Goal: Information Seeking & Learning: Learn about a topic

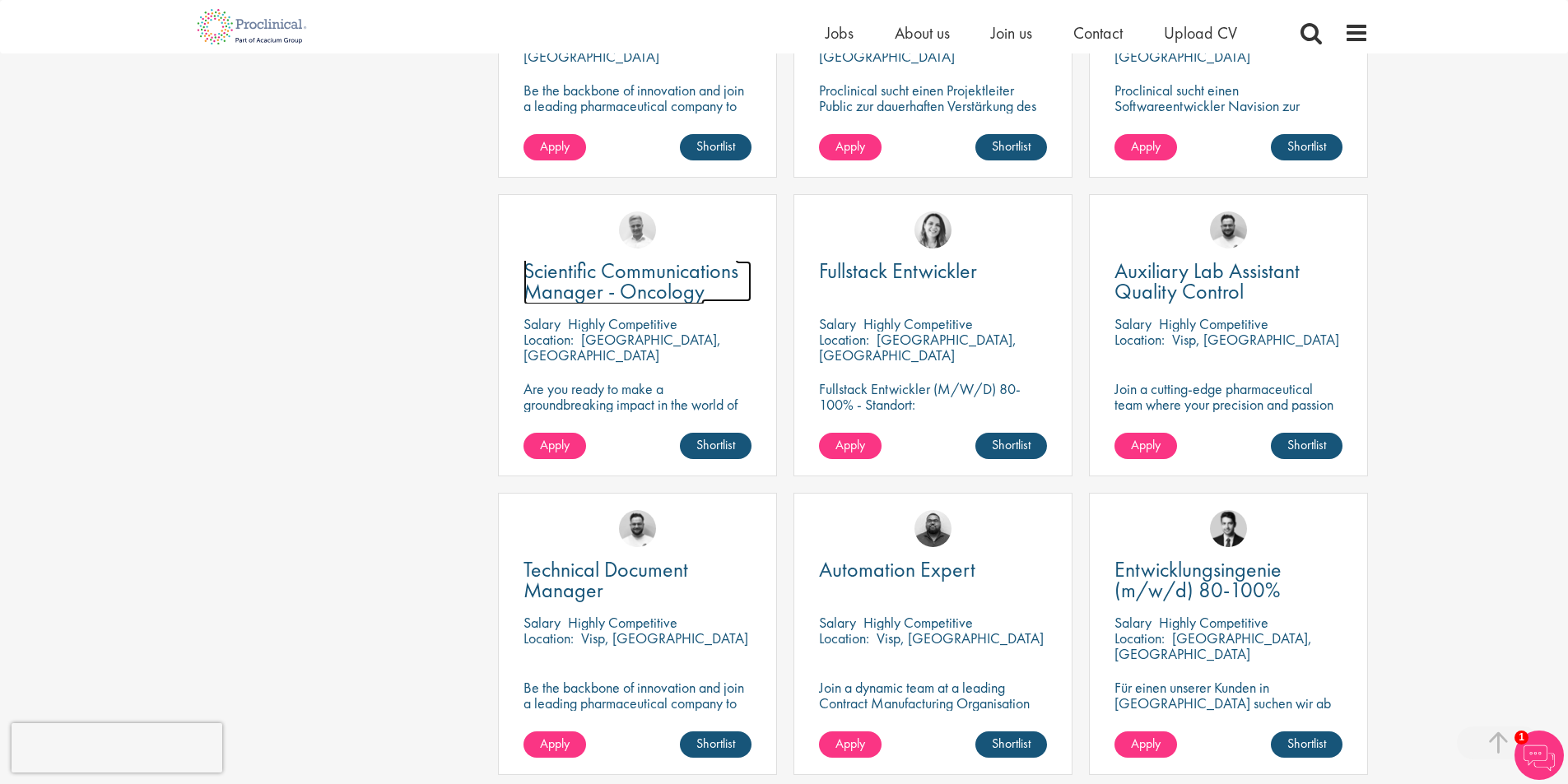
scroll to position [905, 0]
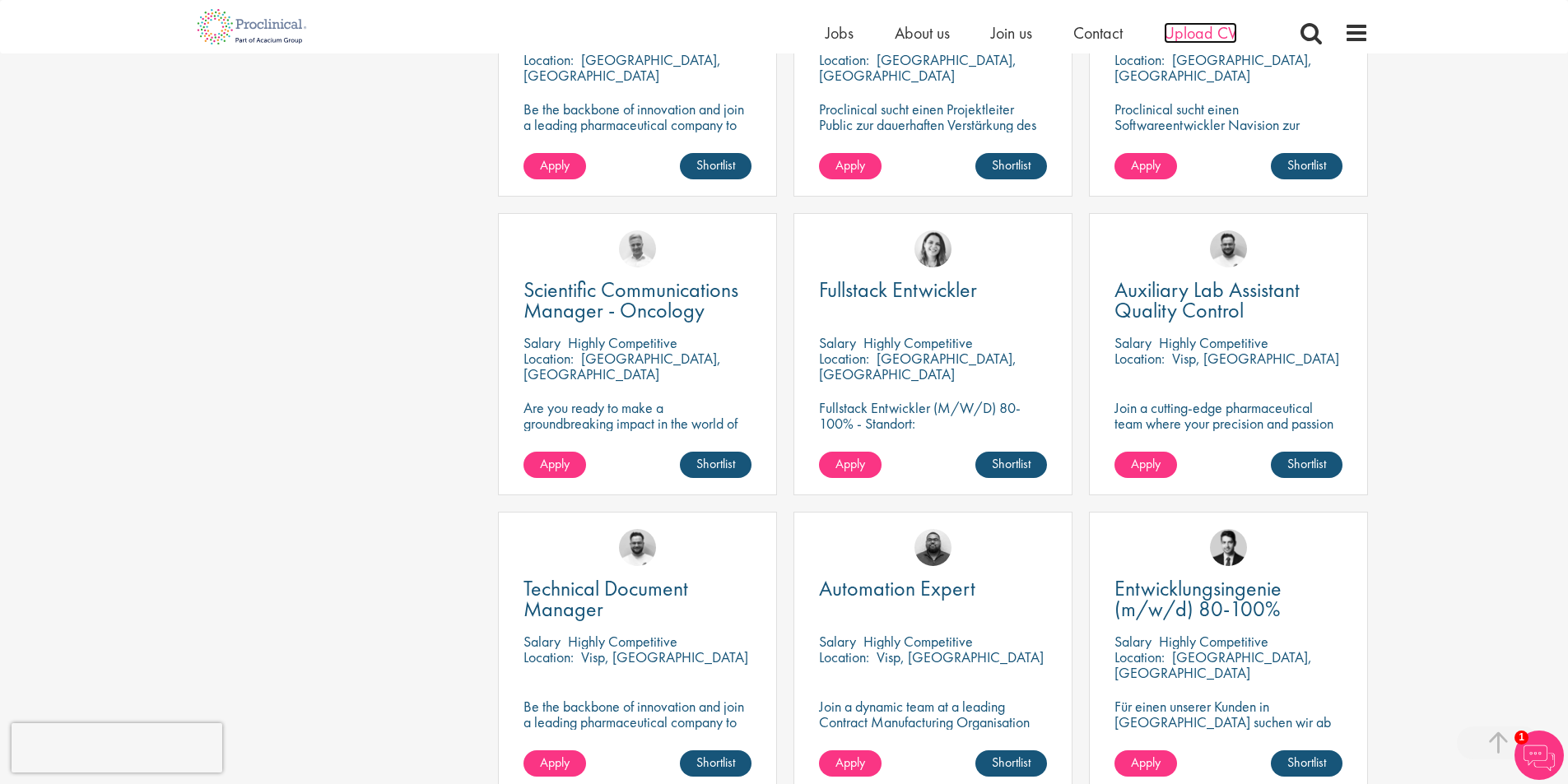
click at [1185, 26] on span "Upload CV" at bounding box center [1200, 33] width 73 height 21
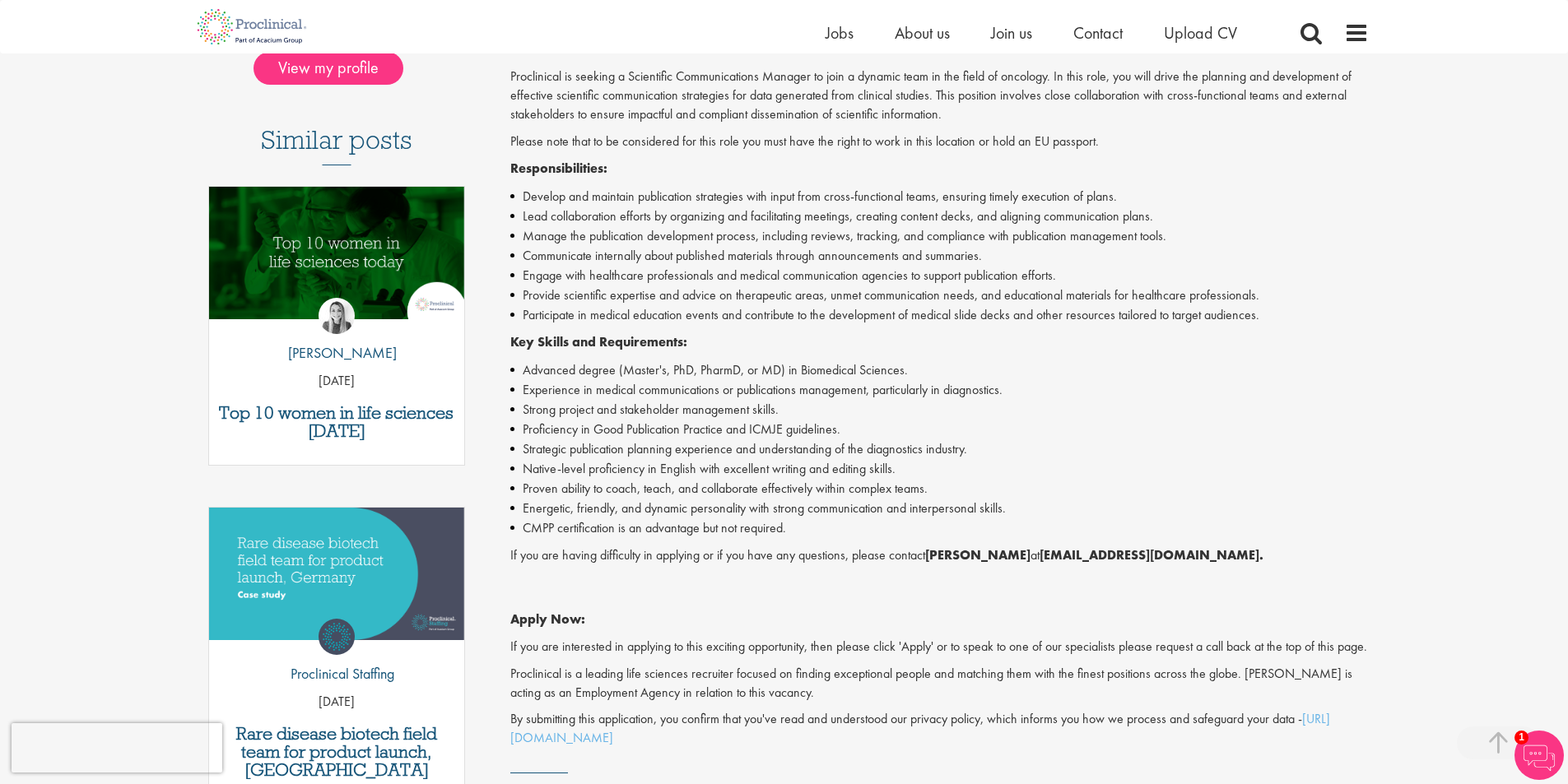
scroll to position [494, 0]
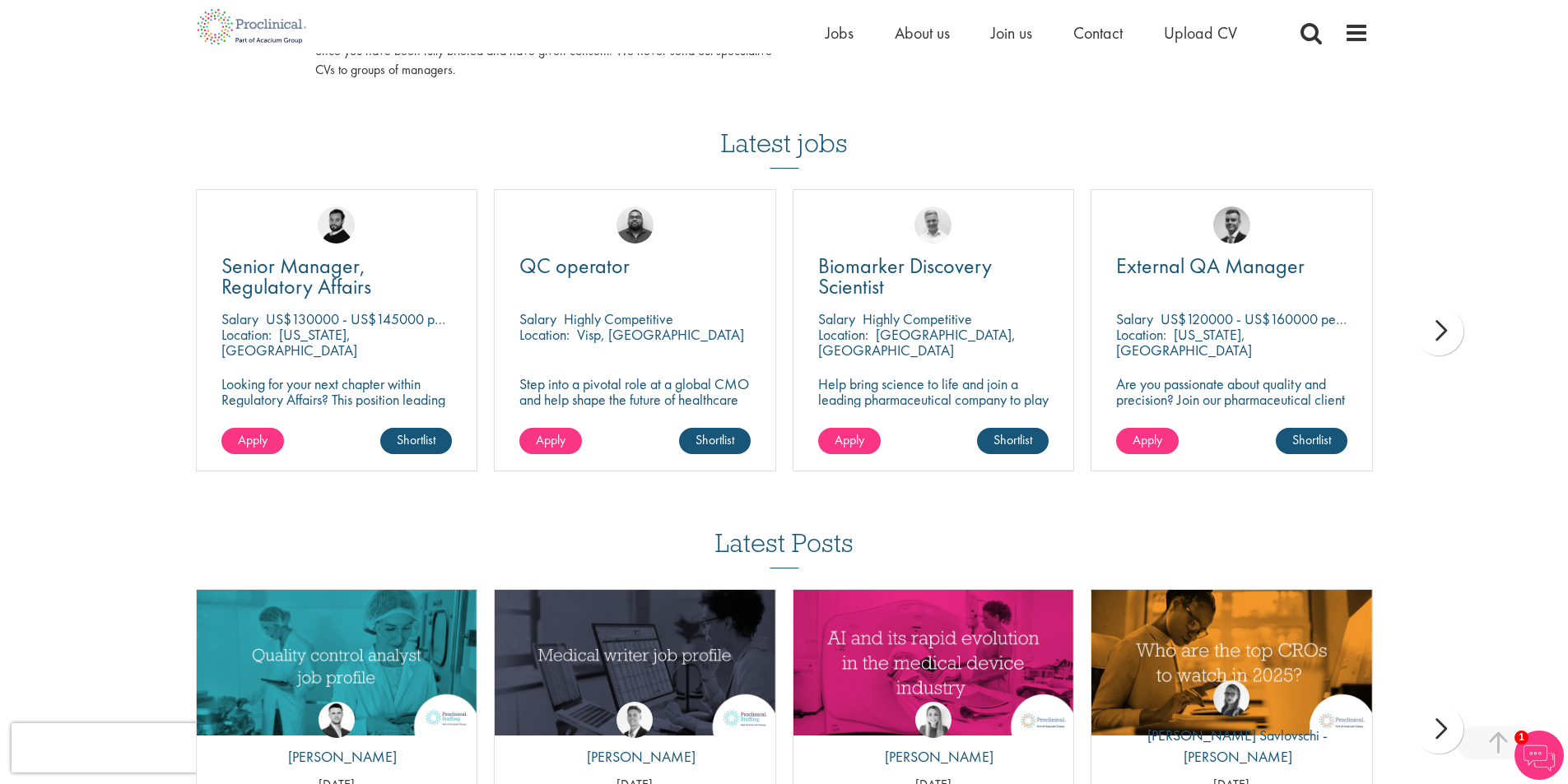
scroll to position [1062, 0]
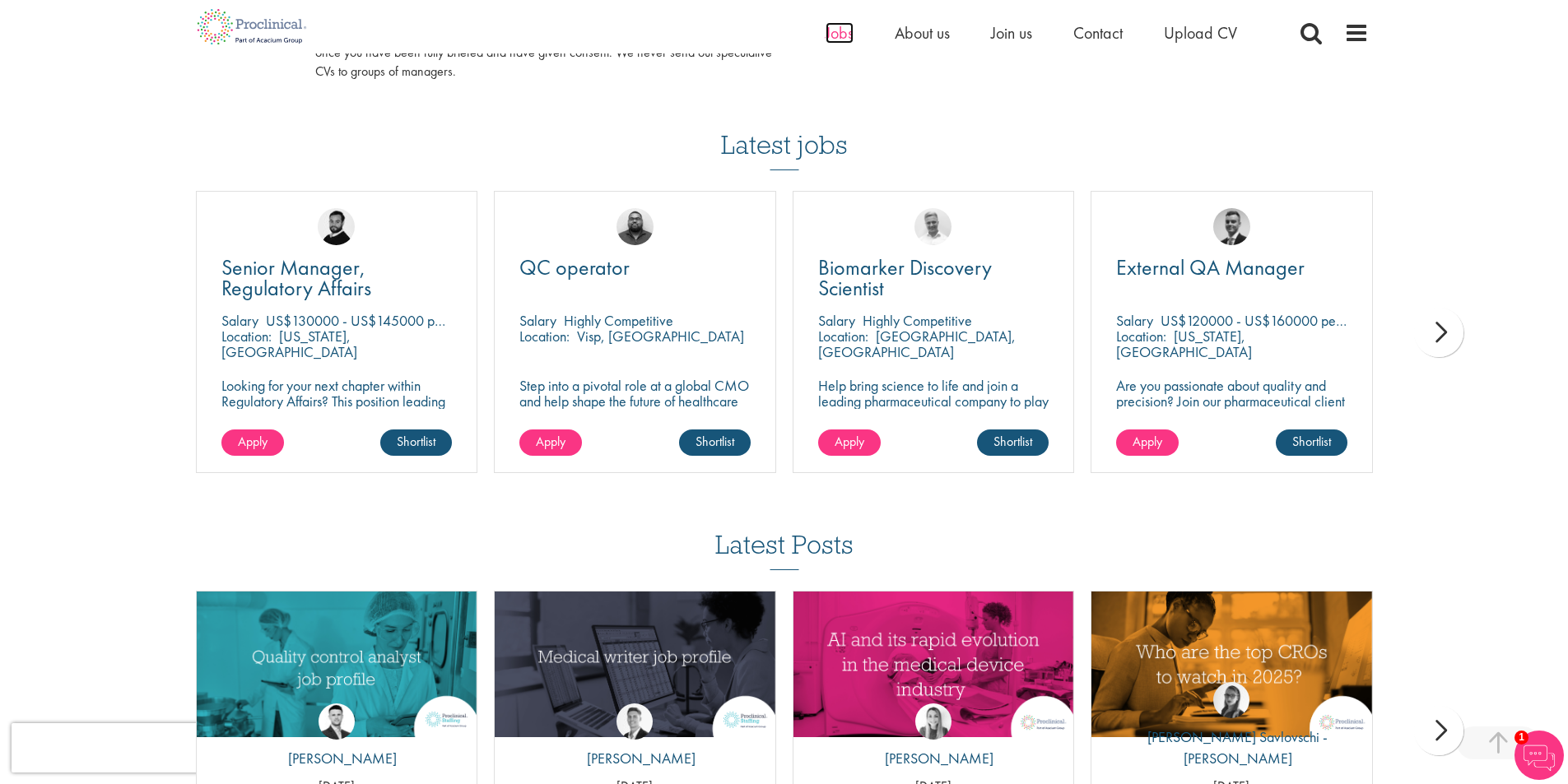
click at [845, 37] on span "Jobs" at bounding box center [840, 33] width 28 height 21
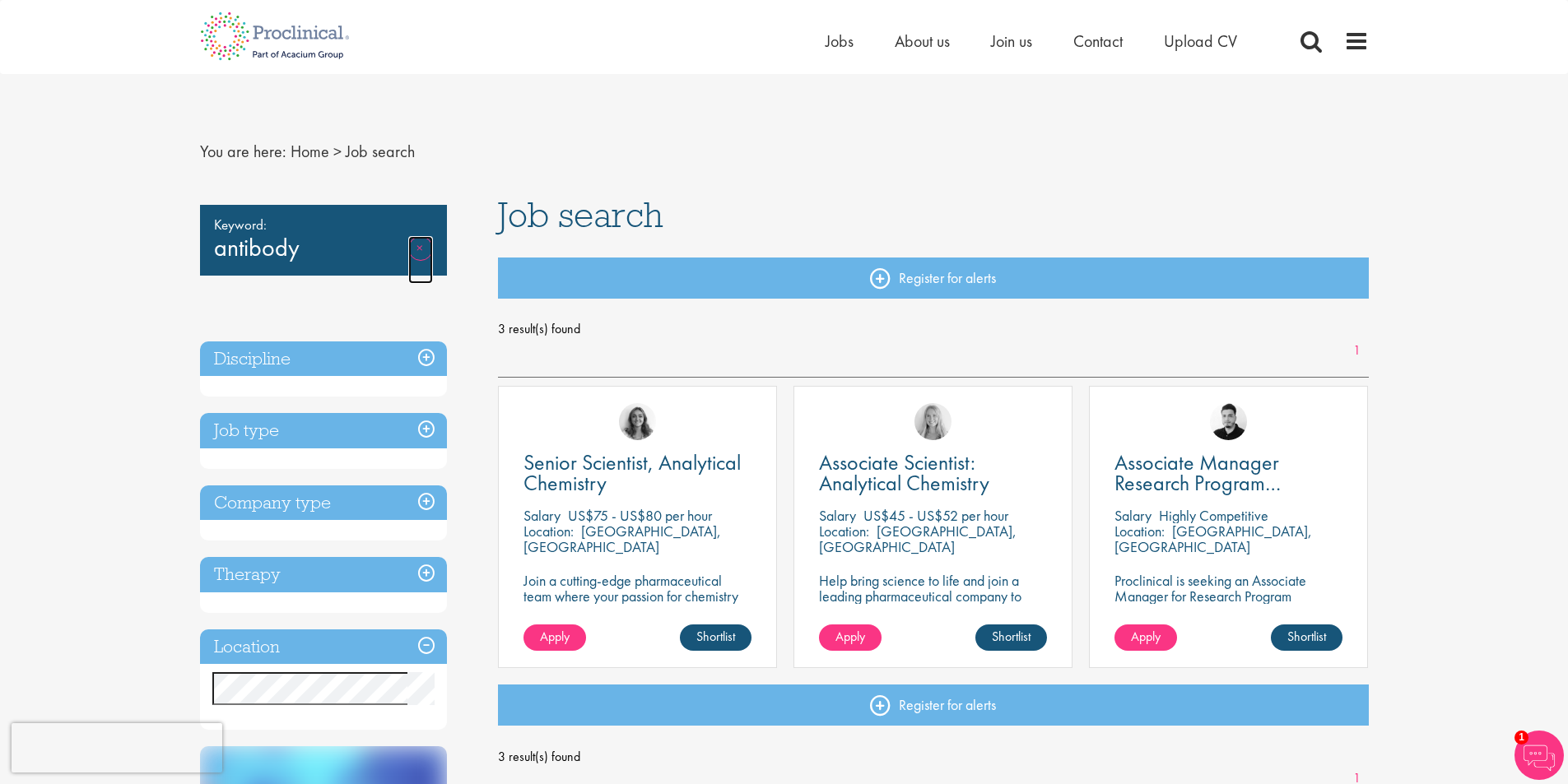
click at [418, 237] on link "Remove" at bounding box center [421, 260] width 25 height 48
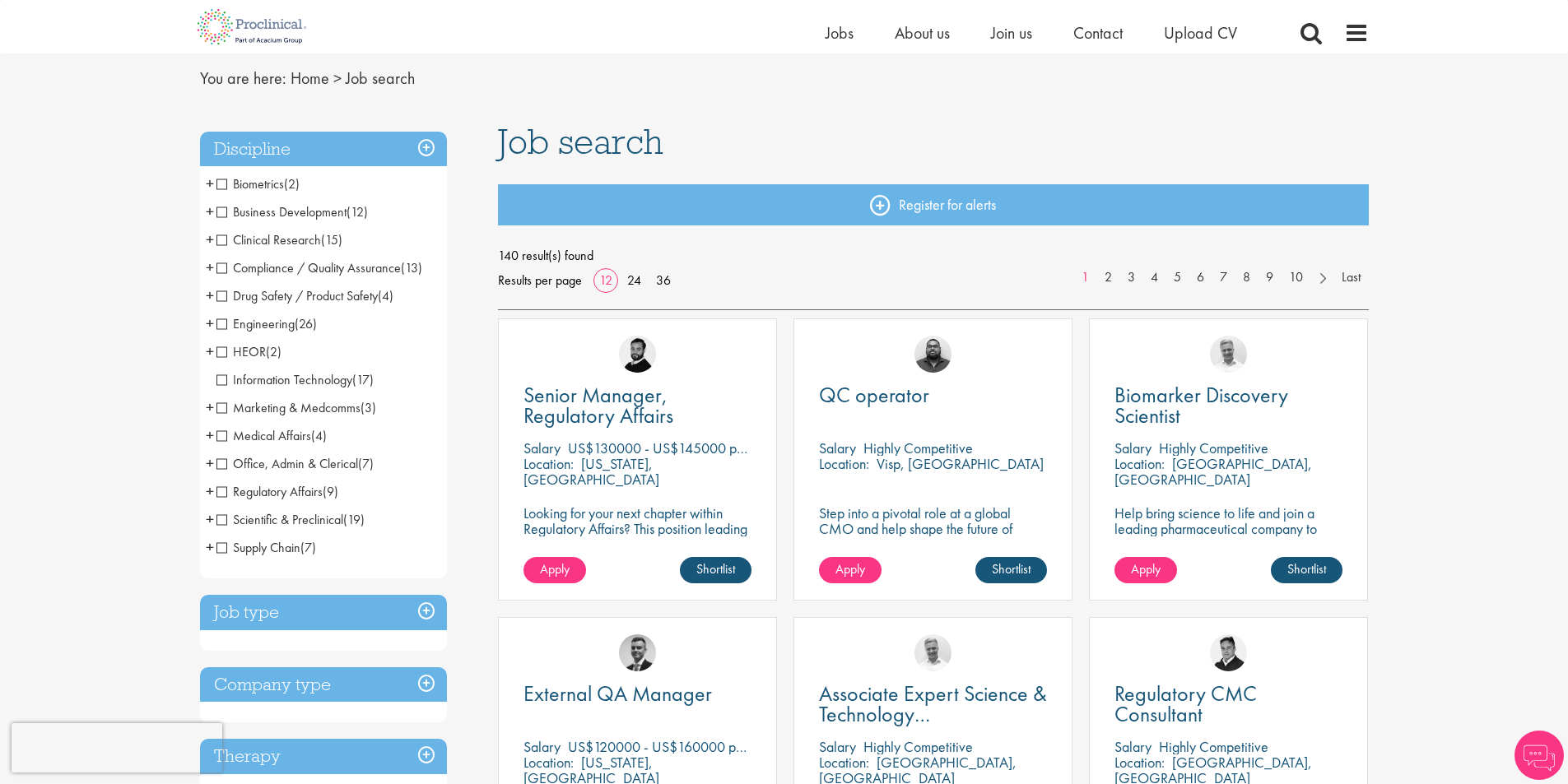
scroll to position [82, 0]
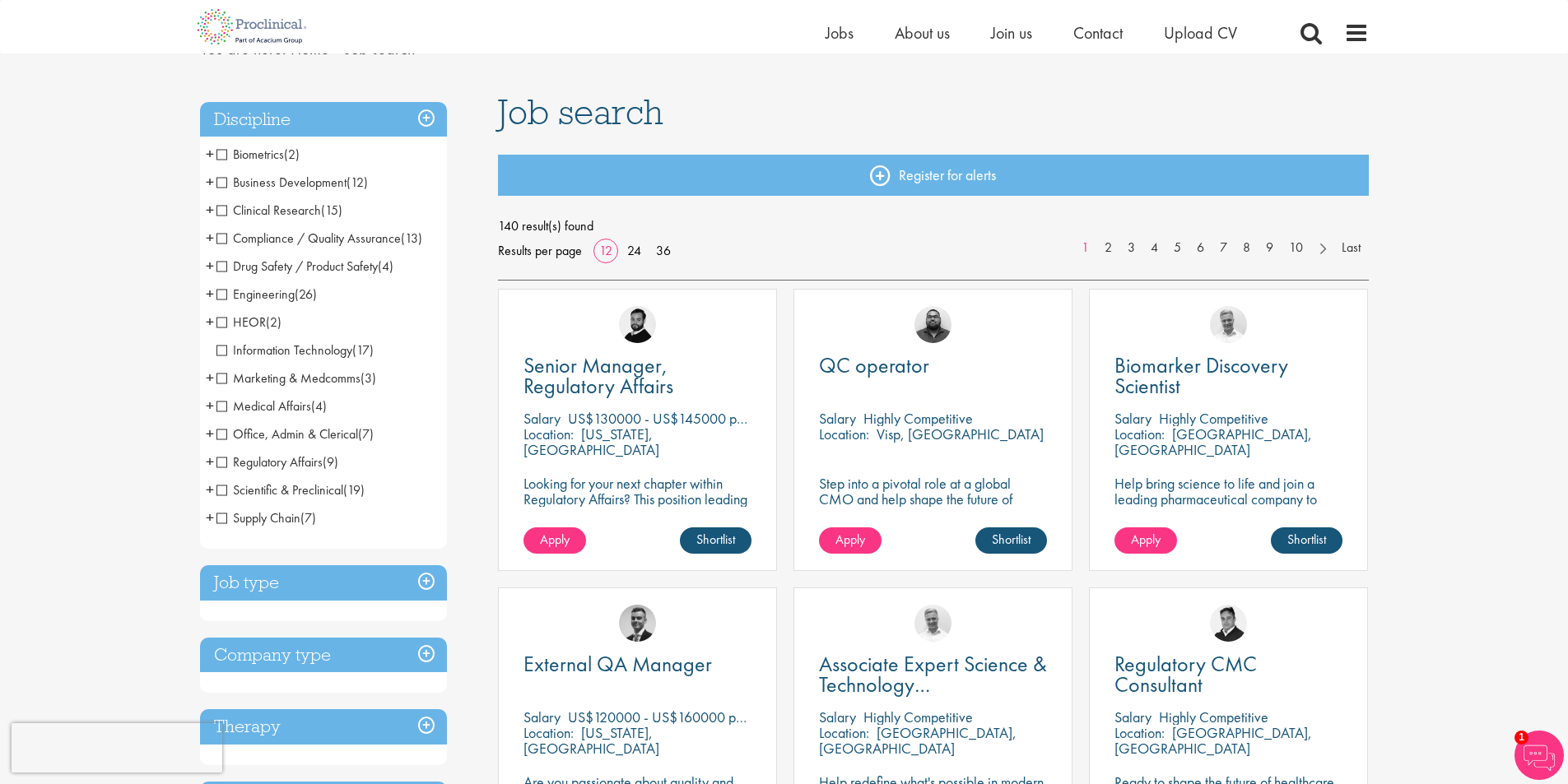
click at [326, 492] on span "Scientific & Preclinical" at bounding box center [280, 490] width 127 height 17
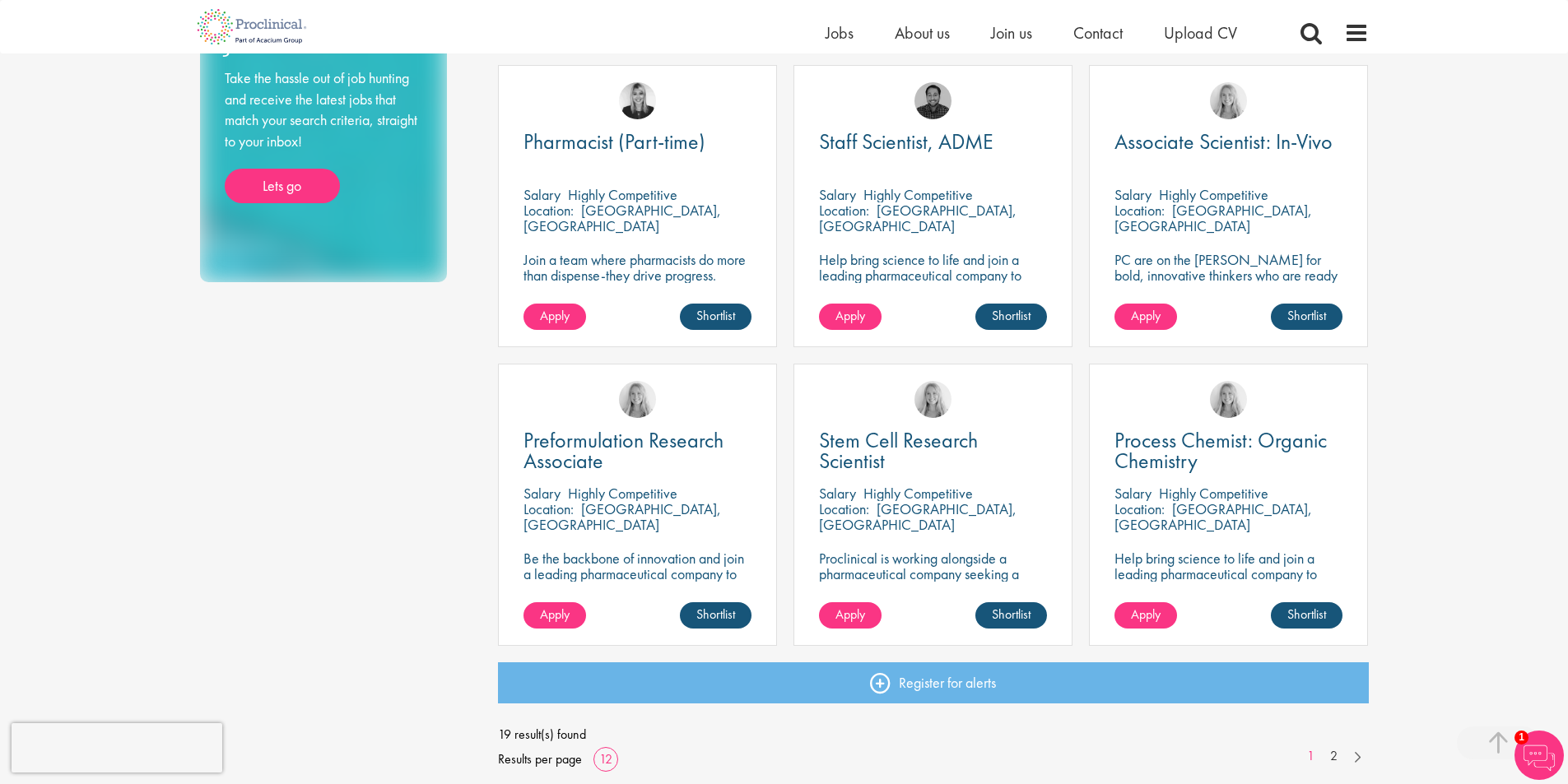
scroll to position [905, 0]
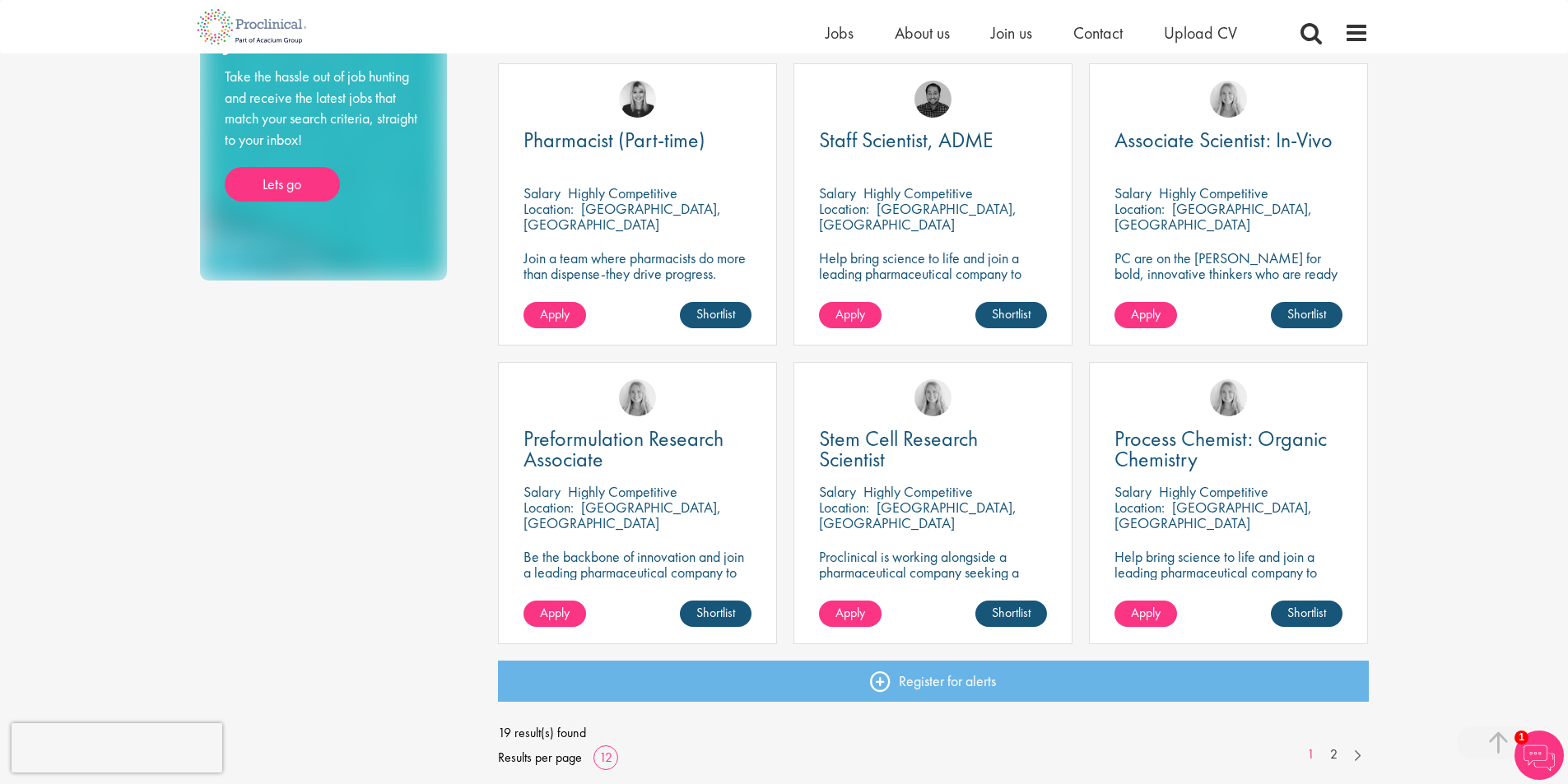
click at [1012, 410] on div "Shannon Briggs" at bounding box center [933, 391] width 277 height 56
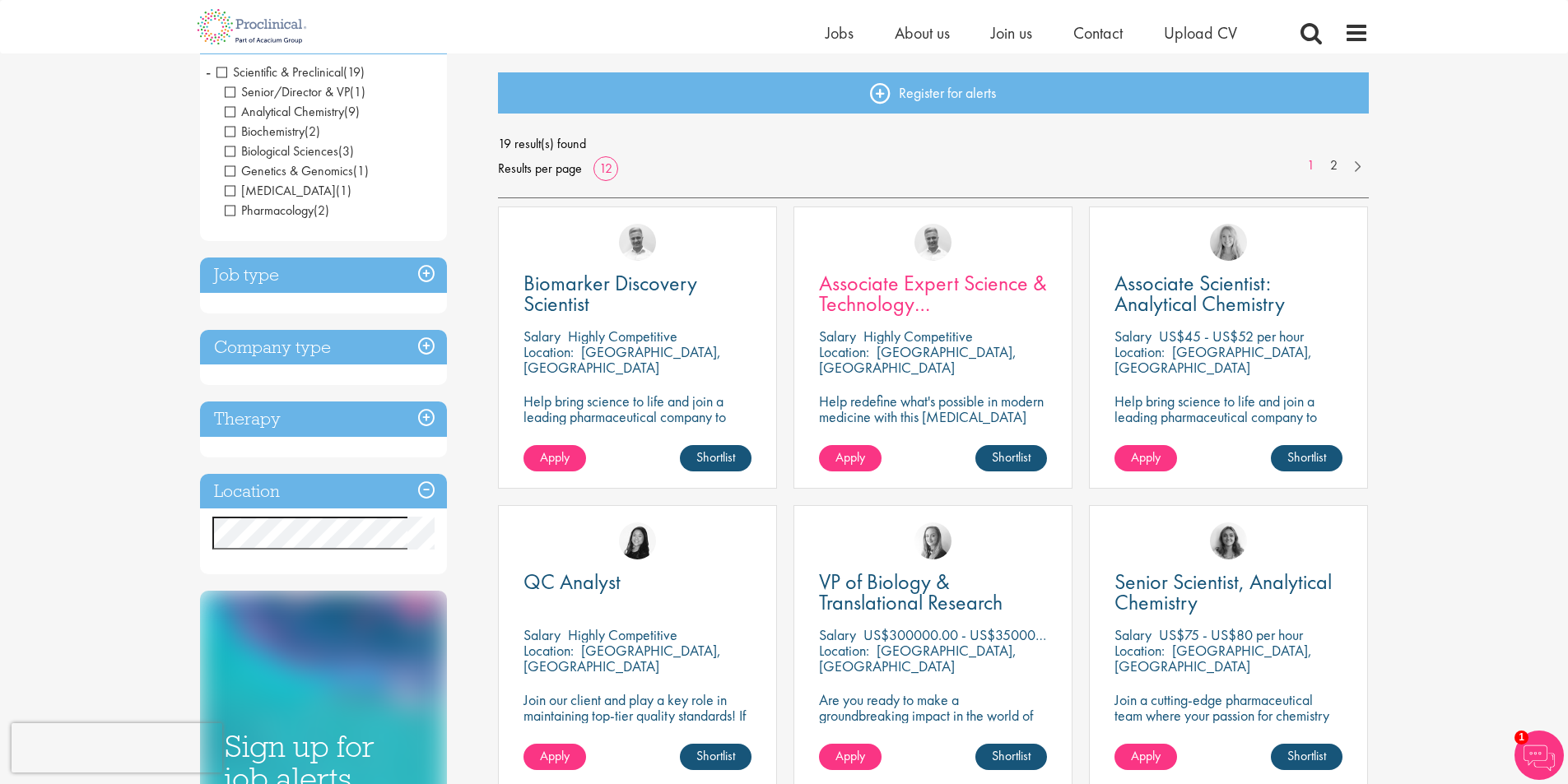
scroll to position [0, 0]
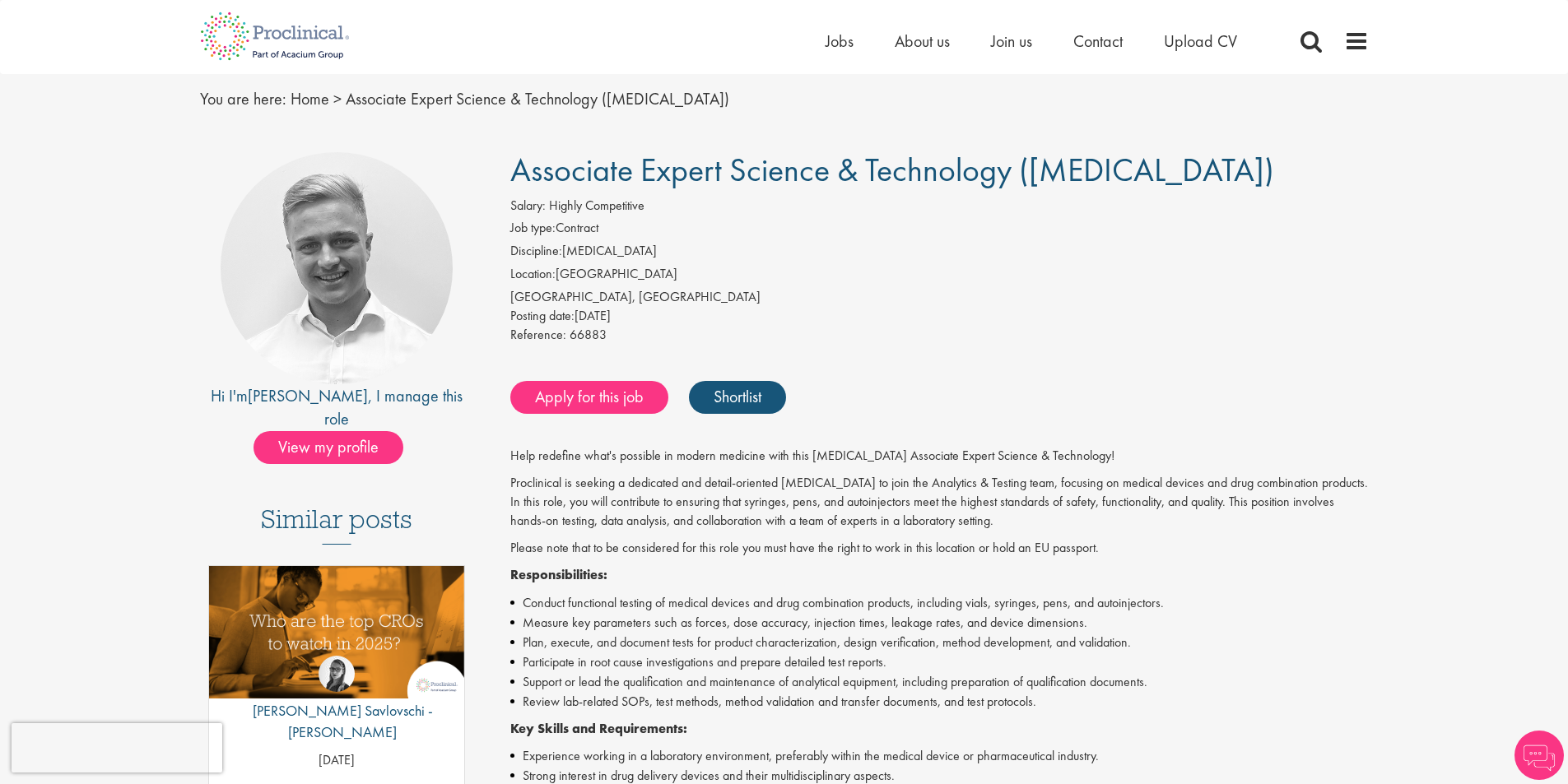
scroll to position [82, 0]
